Goal: Task Accomplishment & Management: Manage account settings

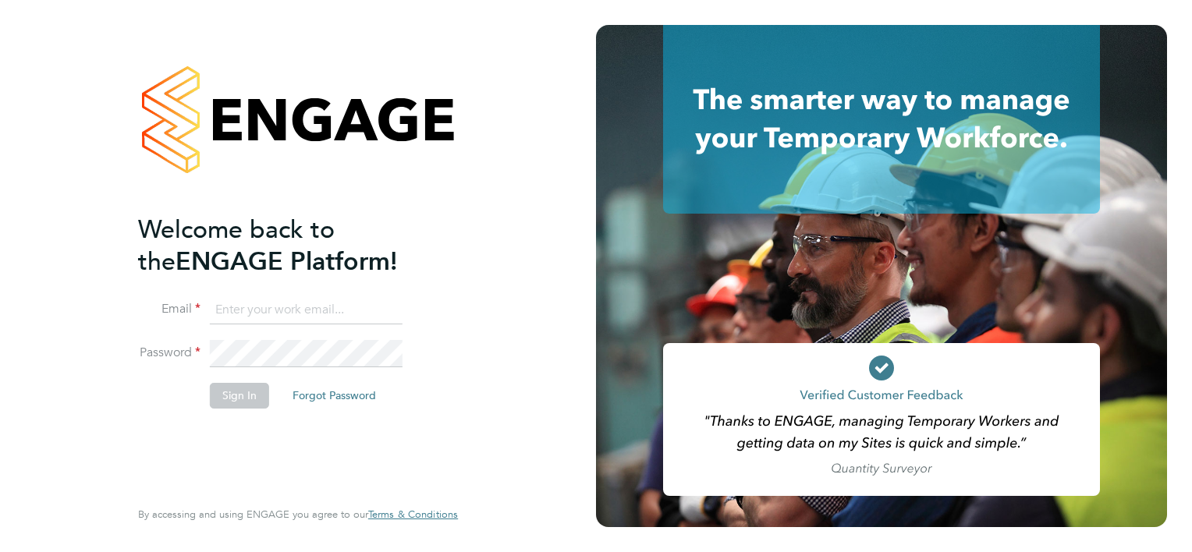
type input "jason.hardy@cpplc.com"
click at [247, 400] on button "Sign In" at bounding box center [239, 395] width 59 height 25
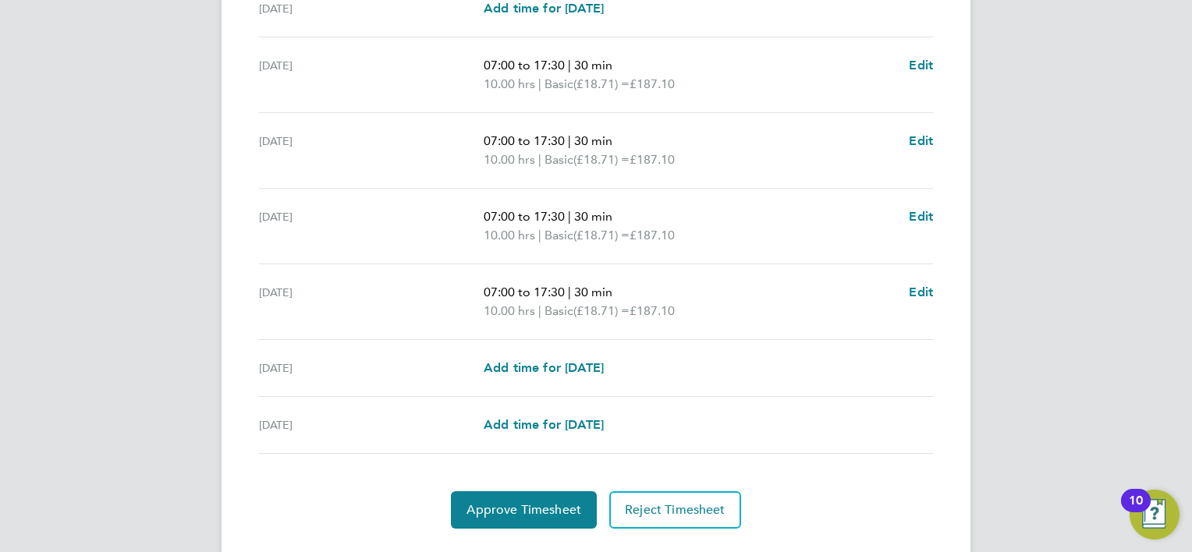
scroll to position [554, 0]
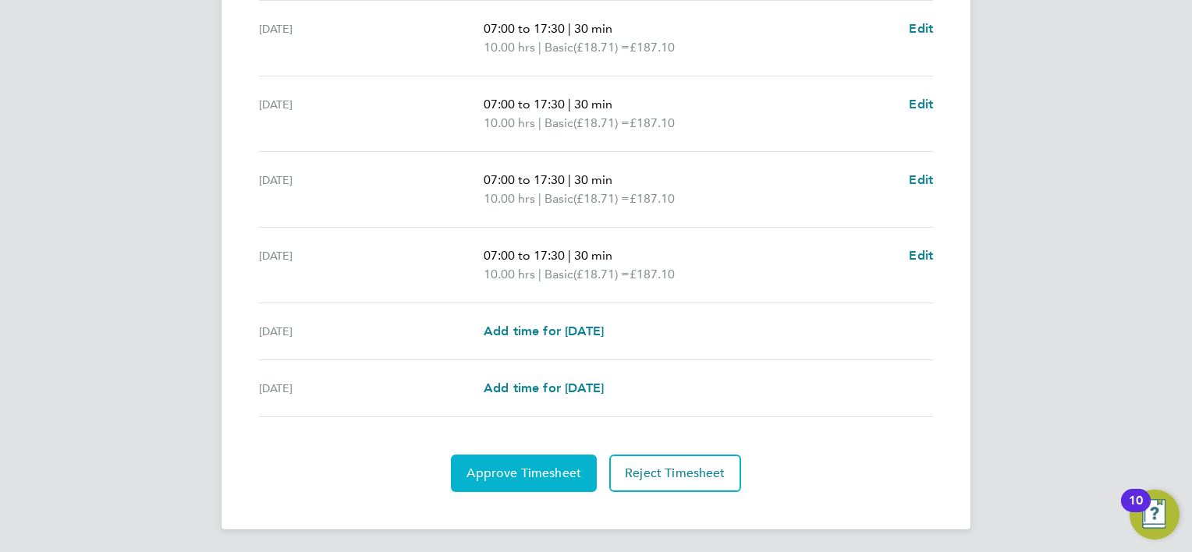
click at [494, 469] on span "Approve Timesheet" at bounding box center [524, 474] width 115 height 16
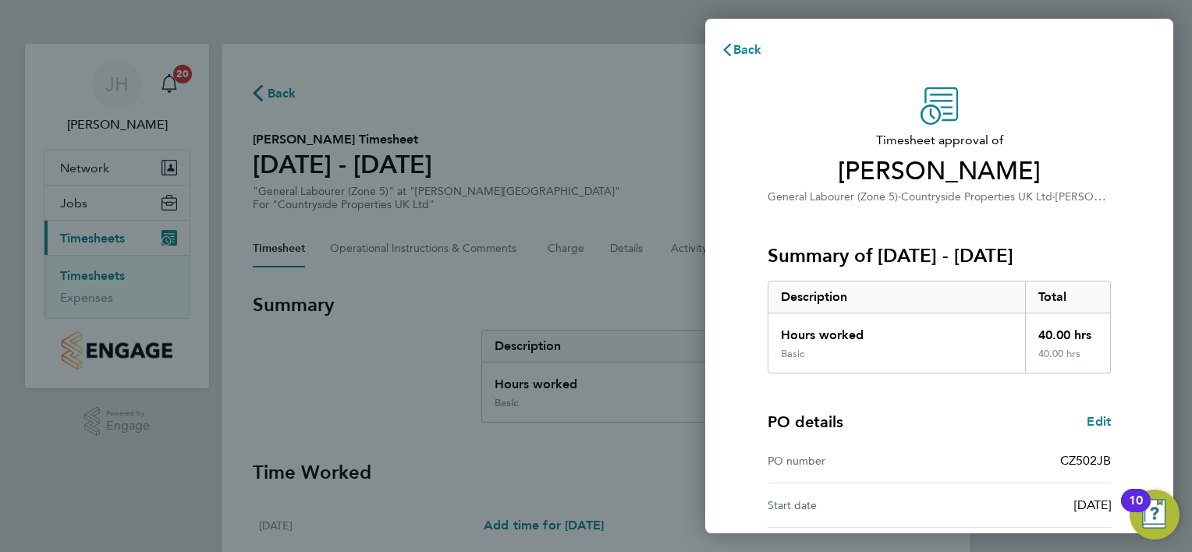
click at [953, 421] on div "PO details Edit" at bounding box center [939, 422] width 343 height 22
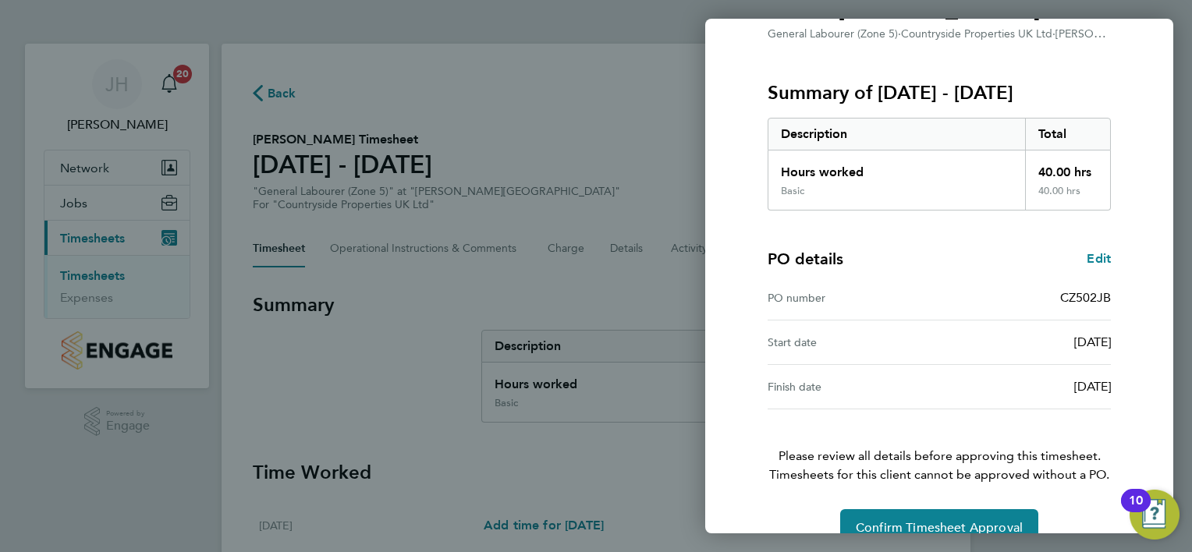
scroll to position [193, 0]
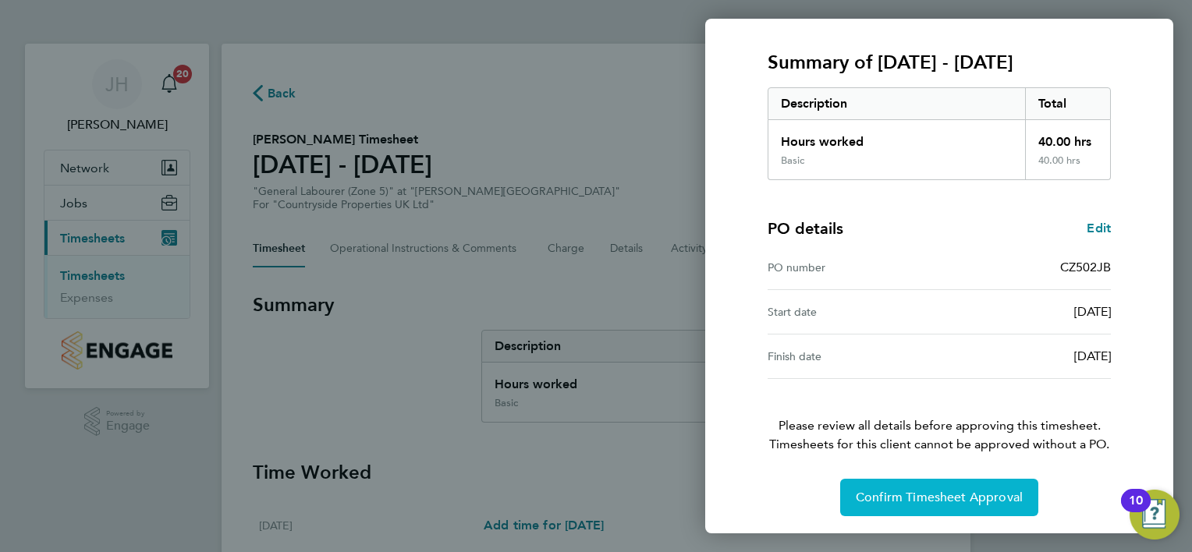
click at [946, 490] on span "Confirm Timesheet Approval" at bounding box center [939, 498] width 167 height 16
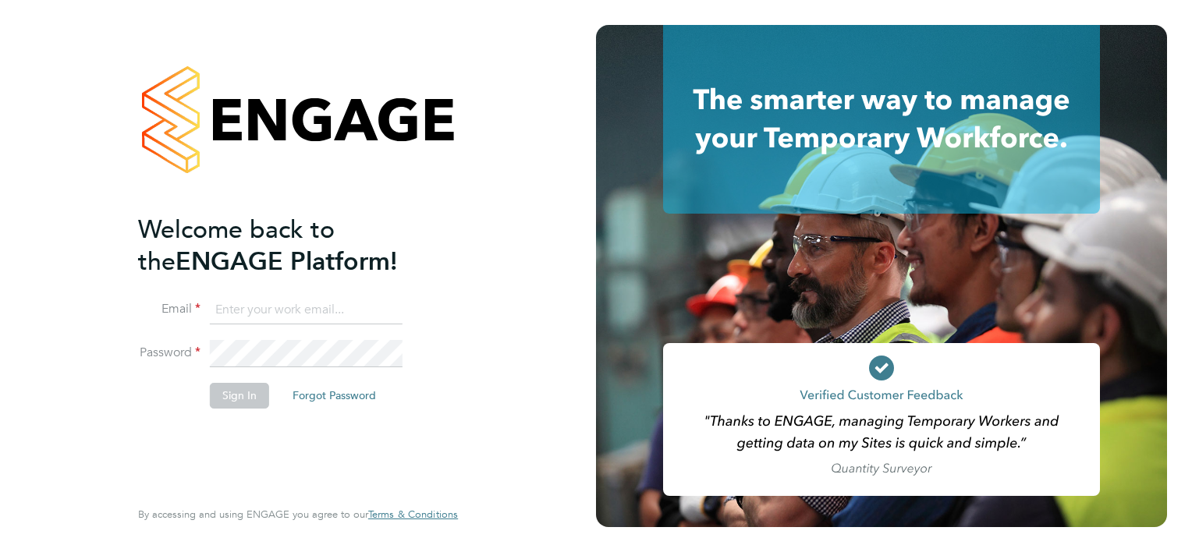
type input "jason.hardy@cpplc.com"
click at [251, 389] on button "Sign In" at bounding box center [239, 395] width 59 height 25
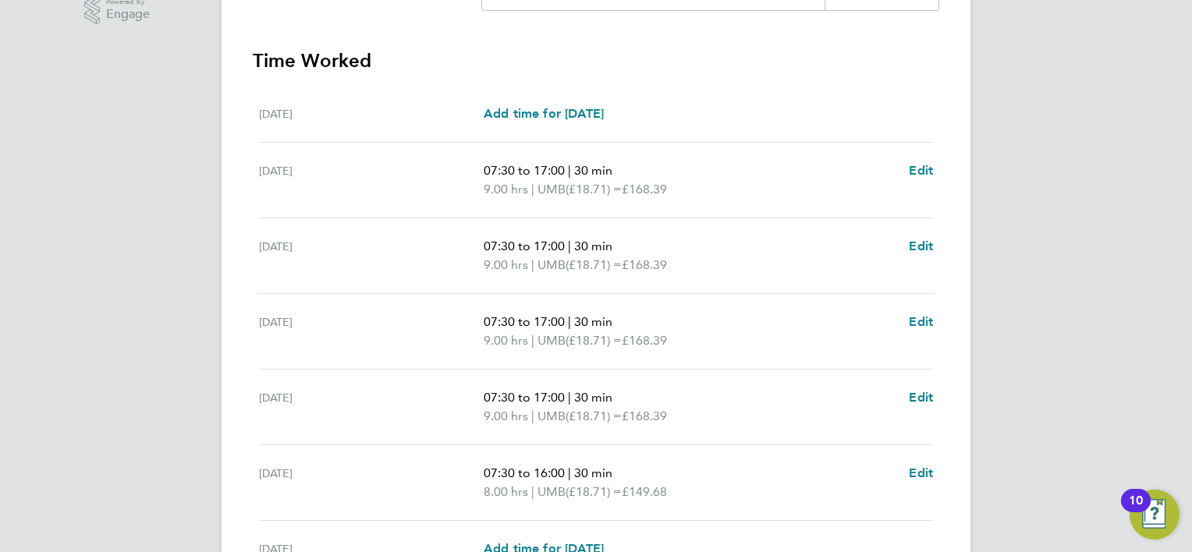
scroll to position [573, 0]
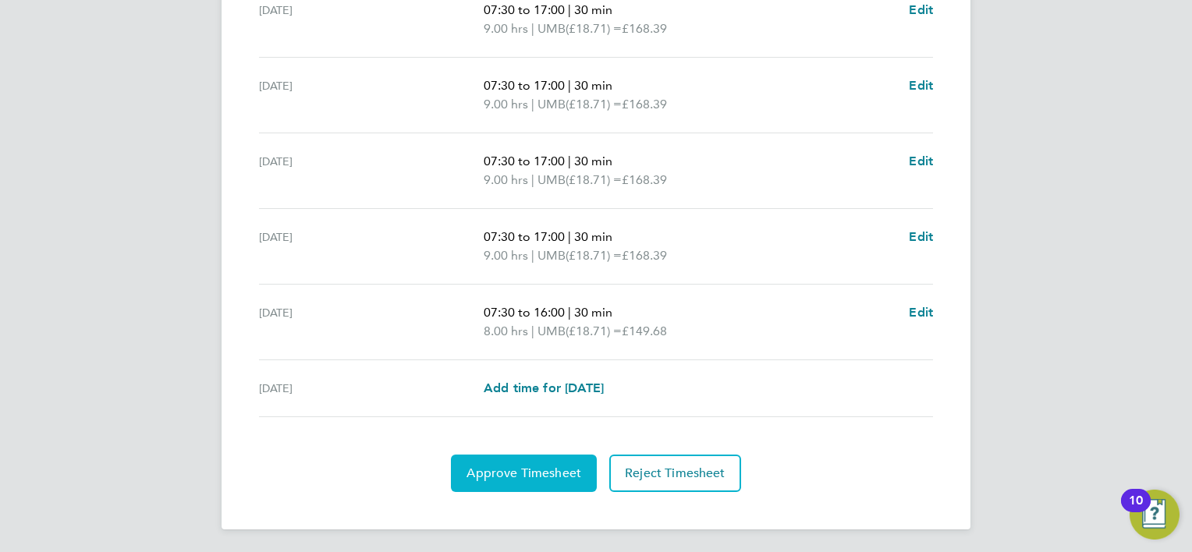
click at [559, 470] on span "Approve Timesheet" at bounding box center [524, 474] width 115 height 16
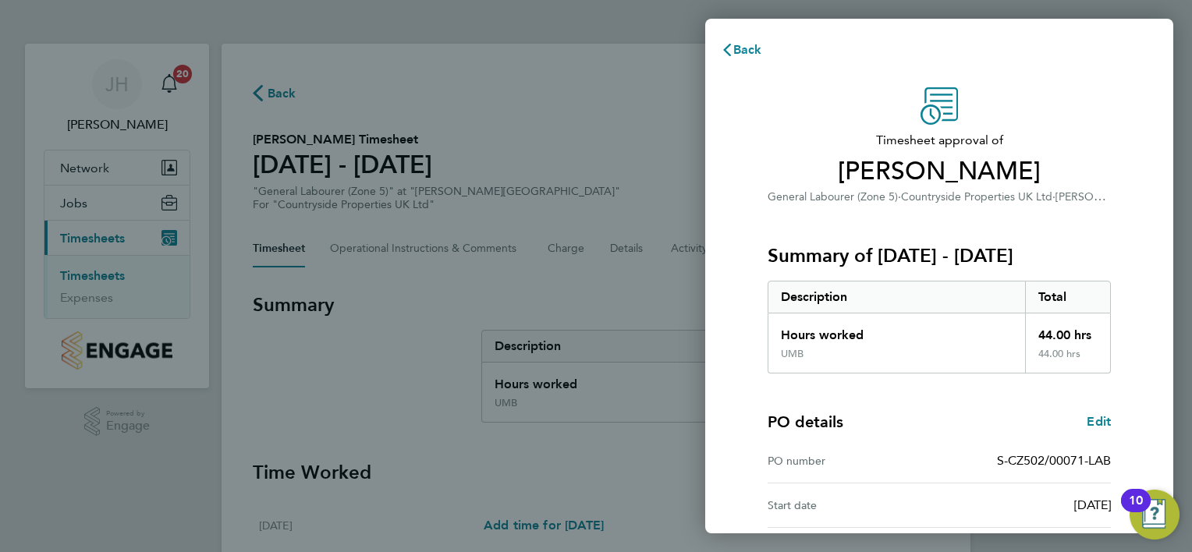
click at [954, 406] on div "PO details Edit PO number S-CZ502/00071-LAB Start date 01 Jan 2025 Finish date …" at bounding box center [939, 473] width 343 height 199
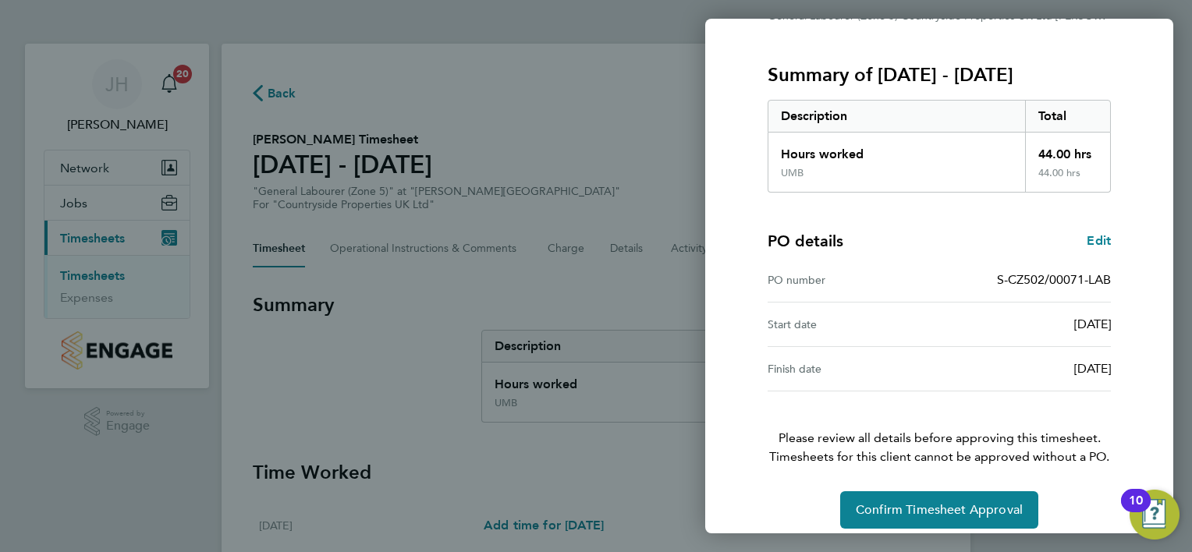
scroll to position [193, 0]
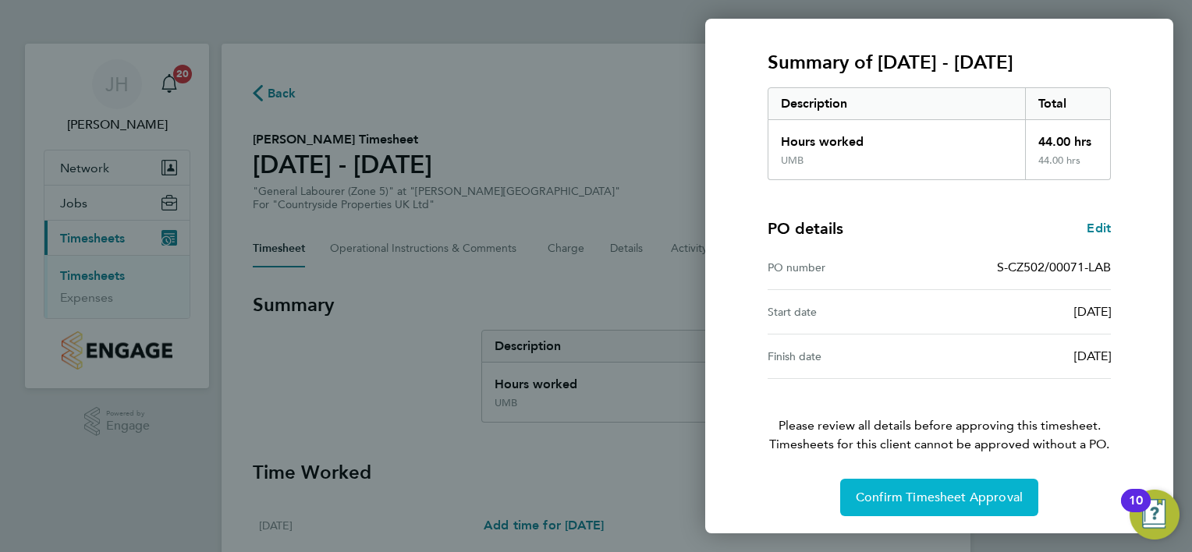
click at [936, 484] on button "Confirm Timesheet Approval" at bounding box center [939, 497] width 198 height 37
